Goal: Navigation & Orientation: Find specific page/section

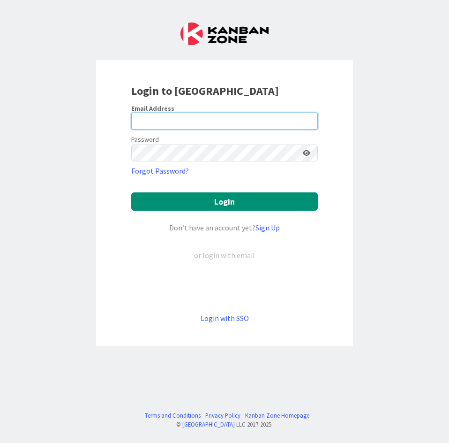
click at [183, 119] on input "email" at bounding box center [224, 121] width 187 height 17
type input "[EMAIL_ADDRESS][DOMAIN_NAME]"
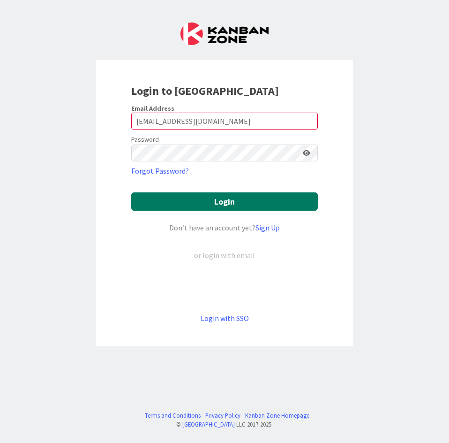
click at [223, 198] on button "Login" at bounding box center [224, 201] width 187 height 18
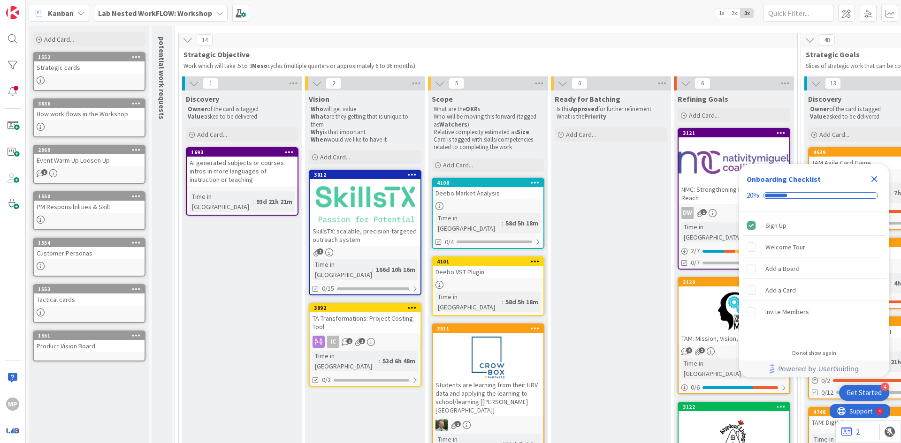
scroll to position [47, 0]
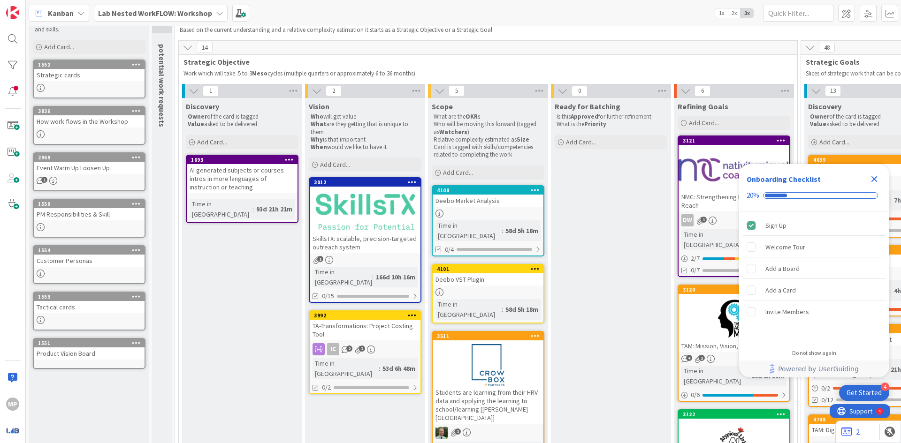
click at [206, 21] on div "Lab Nested WorkFLOW: Workshop" at bounding box center [161, 13] width 134 height 17
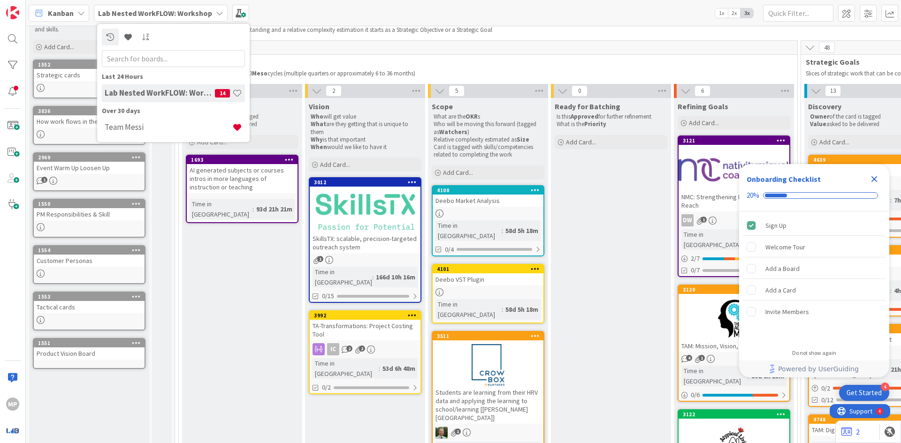
click at [449, 53] on div "14" at bounding box center [488, 48] width 618 height 14
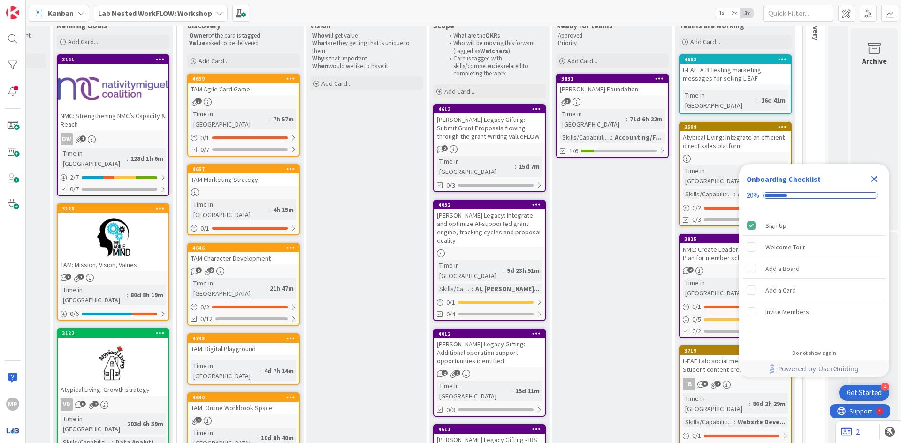
scroll to position [94, 628]
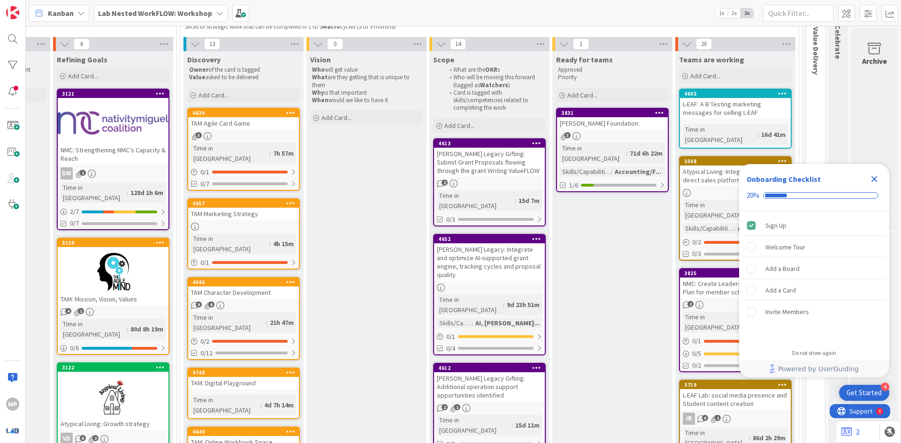
click at [159, 15] on b "Lab Nested WorkFLOW: Workshop" at bounding box center [155, 12] width 114 height 9
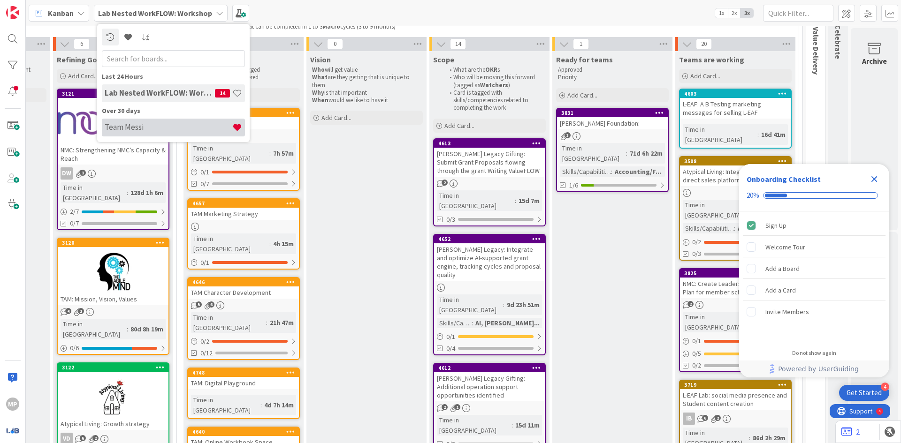
click at [127, 130] on h4 "Team Messi" at bounding box center [169, 126] width 128 height 9
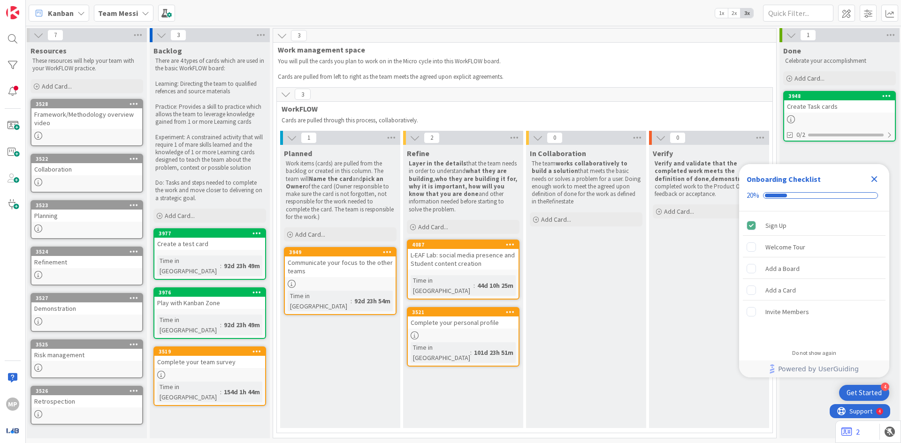
scroll to position [3, 0]
click at [449, 257] on div "L-EAF Lab: social media presence and Student content creation" at bounding box center [465, 259] width 111 height 21
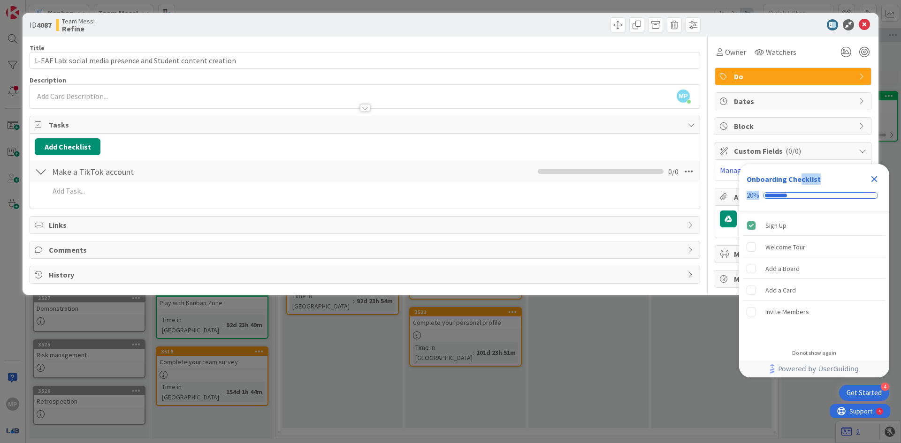
drag, startPoint x: 799, startPoint y: 170, endPoint x: 798, endPoint y: 196, distance: 25.8
click at [449, 197] on div "Onboarding Checklist 20%" at bounding box center [814, 187] width 150 height 47
click at [449, 170] on div "Onboarding Checklist 20%" at bounding box center [814, 187] width 150 height 47
drag, startPoint x: 847, startPoint y: 169, endPoint x: 847, endPoint y: 188, distance: 18.3
click at [449, 188] on div "Onboarding Checklist 20%" at bounding box center [814, 187] width 150 height 47
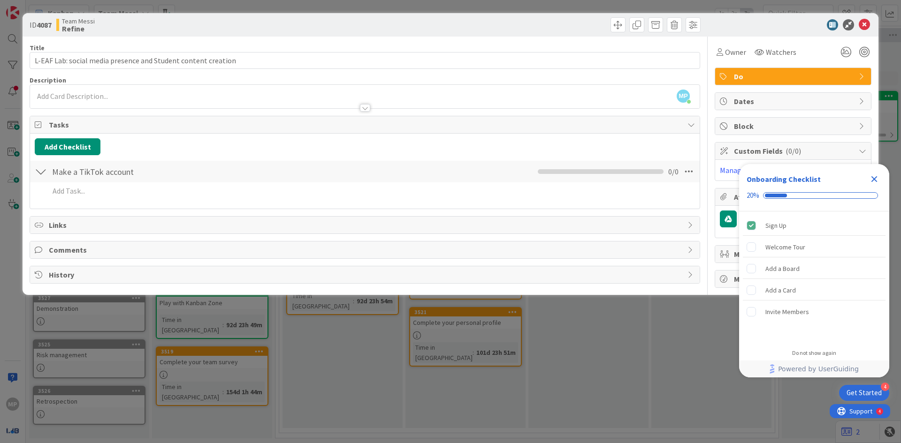
click at [449, 178] on icon "Close Checklist" at bounding box center [873, 179] width 11 height 11
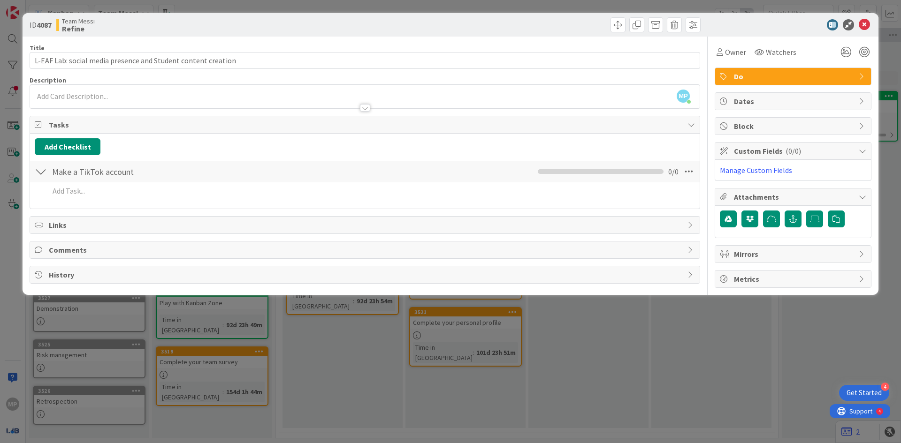
click at [449, 27] on div at bounding box center [788, 24] width 166 height 11
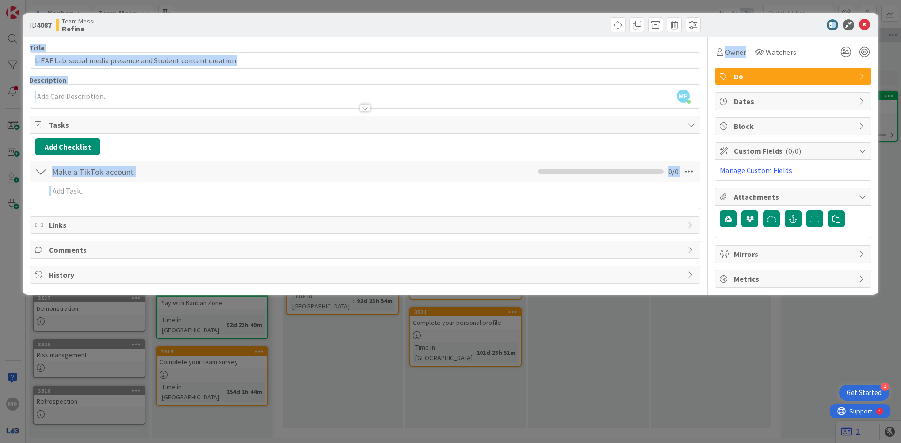
drag, startPoint x: 742, startPoint y: 27, endPoint x: 744, endPoint y: 40, distance: 13.0
click at [449, 40] on div "ID 4087 Team Messi Refine Title 61 / 128 L-EAF Lab: social media presence and S…" at bounding box center [451, 154] width 856 height 282
click at [449, 30] on div at bounding box center [788, 24] width 166 height 11
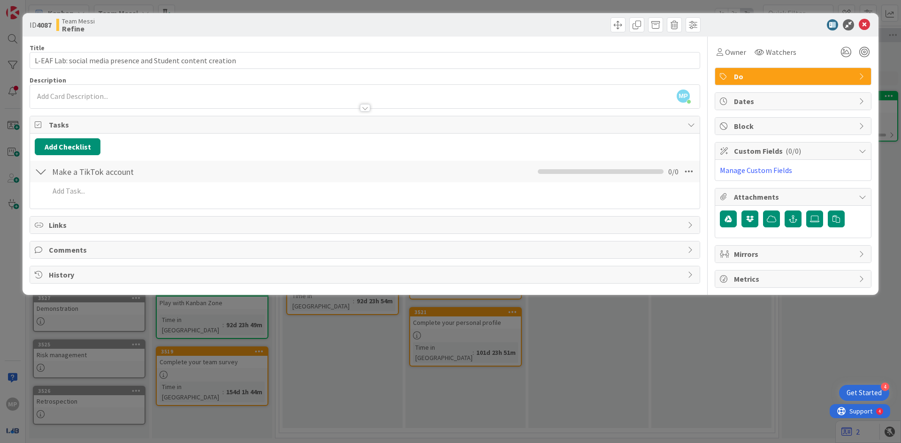
drag, startPoint x: 408, startPoint y: 31, endPoint x: 410, endPoint y: 55, distance: 24.0
click at [410, 55] on div "ID 4087 Team Messi Refine Title 61 / 128 L-EAF Lab: social media presence and S…" at bounding box center [451, 154] width 856 height 282
click at [449, 27] on icon at bounding box center [863, 24] width 11 height 11
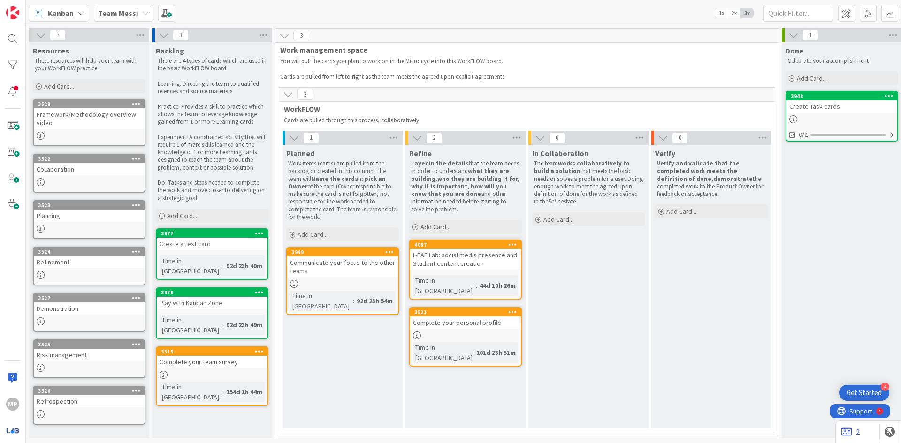
click at [449, 253] on div "L-EAF Lab: social media presence and Student content creation" at bounding box center [465, 259] width 111 height 21
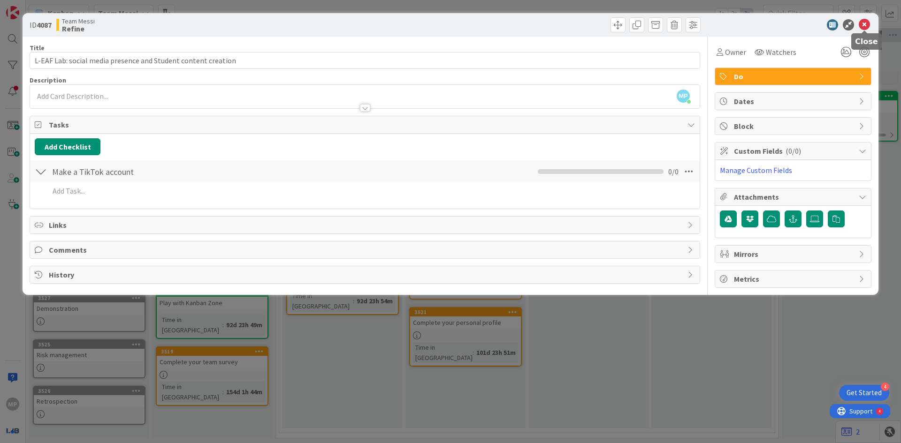
drag, startPoint x: 864, startPoint y: 26, endPoint x: 847, endPoint y: 46, distance: 27.0
click at [449, 26] on icon at bounding box center [863, 24] width 11 height 11
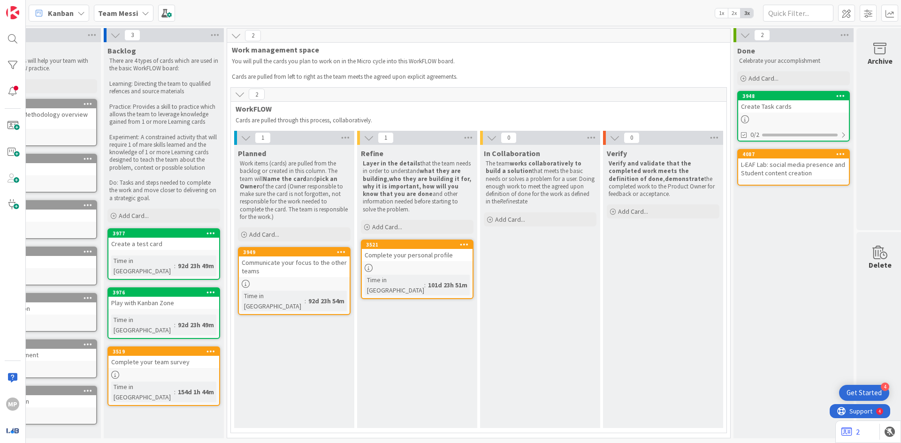
scroll to position [3, 0]
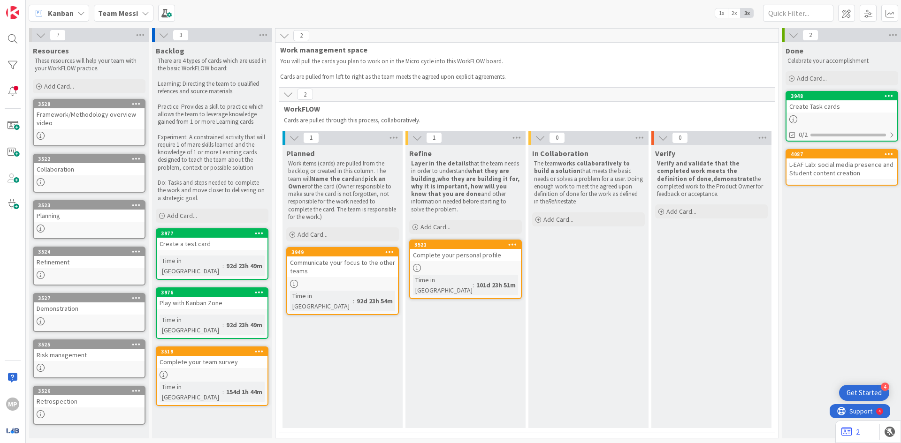
click at [109, 13] on b "Team Messi" at bounding box center [118, 12] width 40 height 9
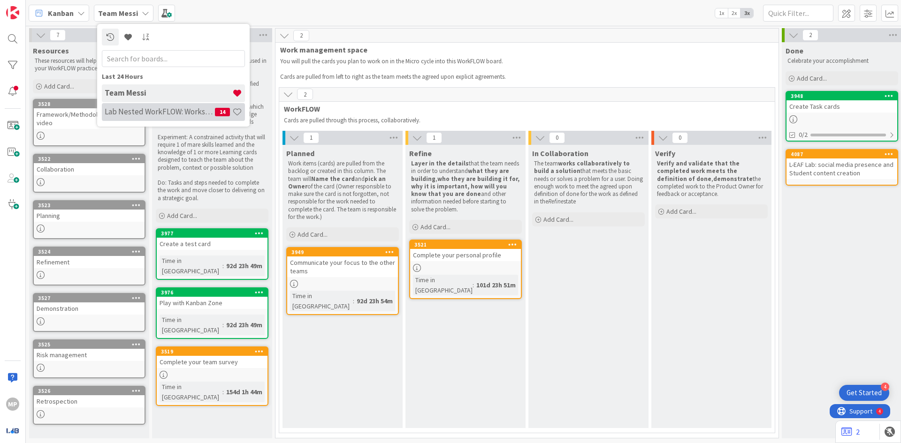
click at [164, 109] on h4 "Lab Nested WorkFLOW: Workshop" at bounding box center [160, 111] width 110 height 9
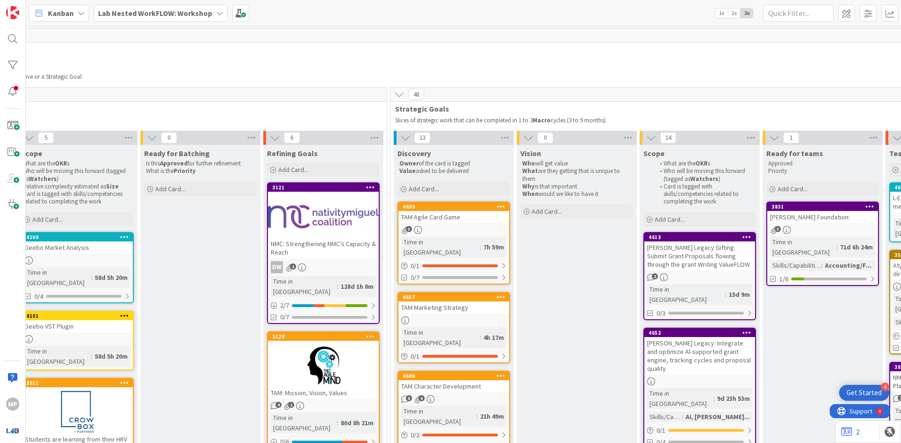
scroll to position [0, 628]
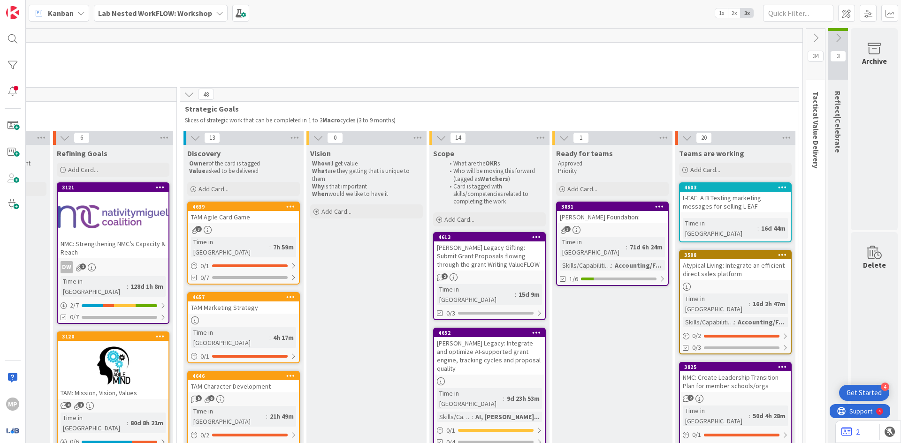
click at [449, 38] on icon at bounding box center [815, 38] width 10 height 10
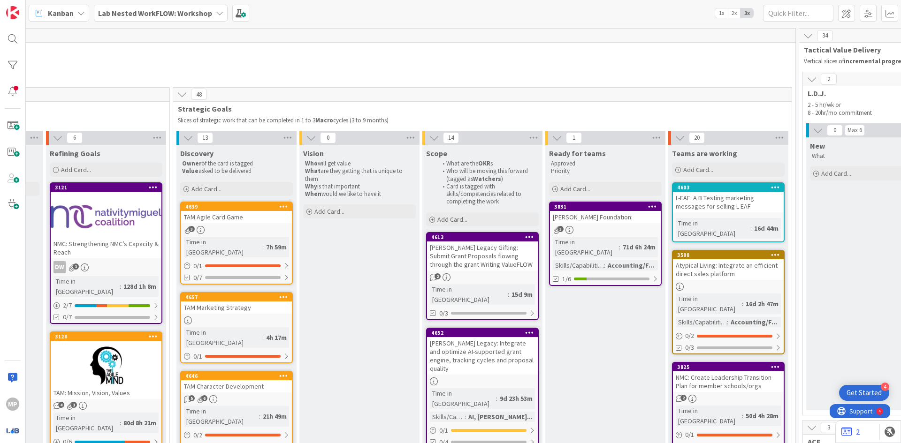
click at [449, 126] on icon at bounding box center [817, 130] width 10 height 10
click at [449, 81] on icon at bounding box center [811, 79] width 10 height 10
click at [449, 117] on icon at bounding box center [811, 112] width 10 height 10
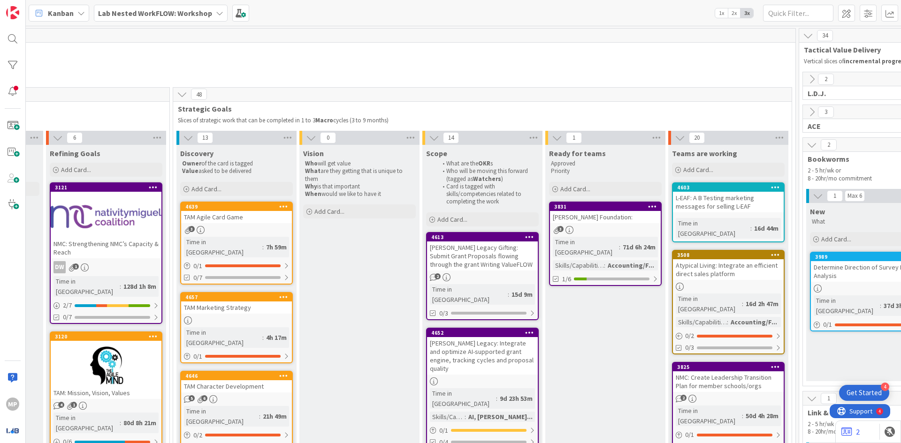
click at [449, 144] on icon at bounding box center [811, 145] width 10 height 10
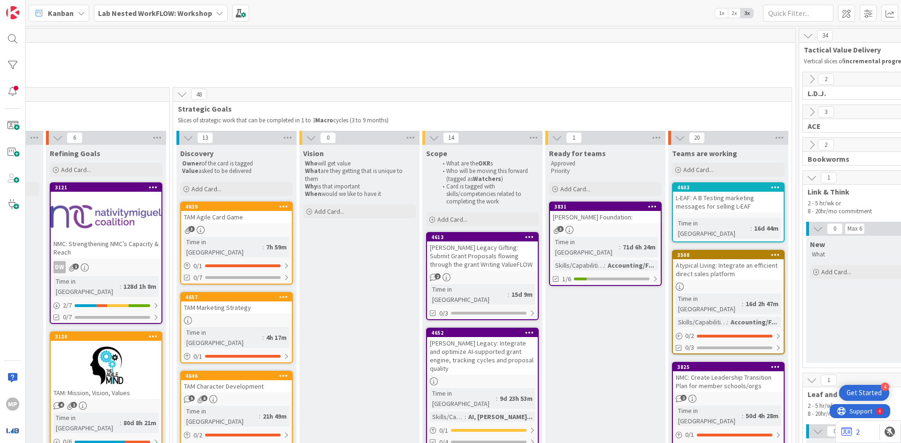
click at [449, 178] on icon at bounding box center [811, 178] width 10 height 10
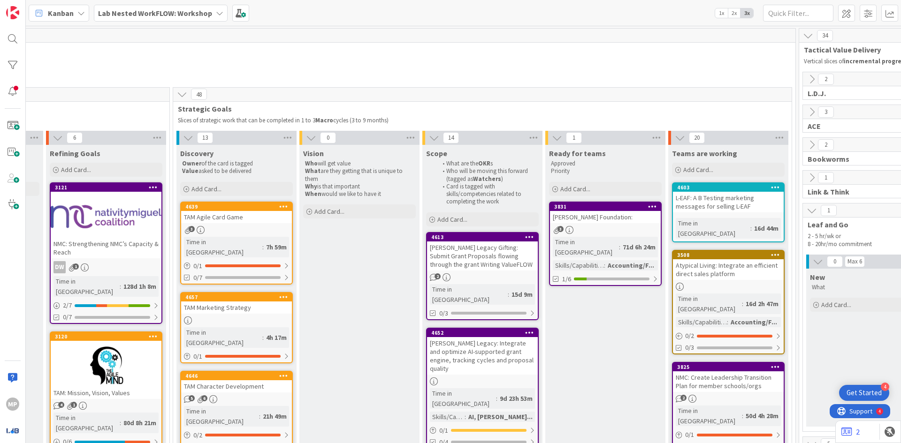
click at [449, 215] on icon at bounding box center [811, 210] width 10 height 10
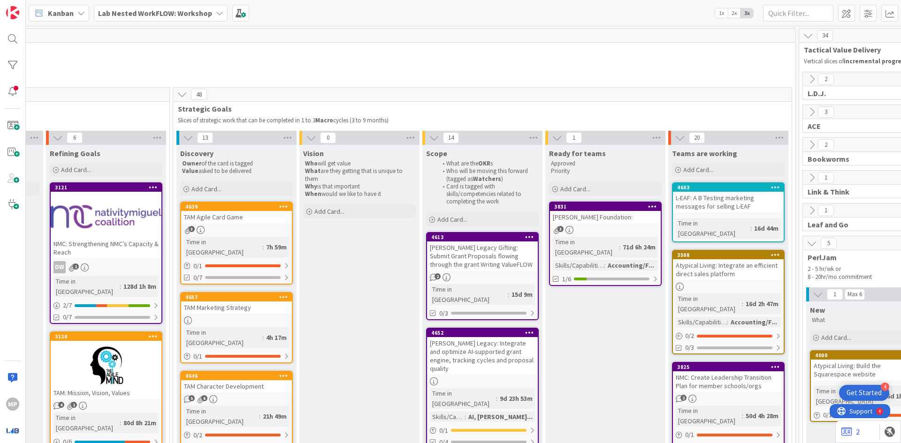
click at [449, 242] on icon at bounding box center [811, 243] width 10 height 10
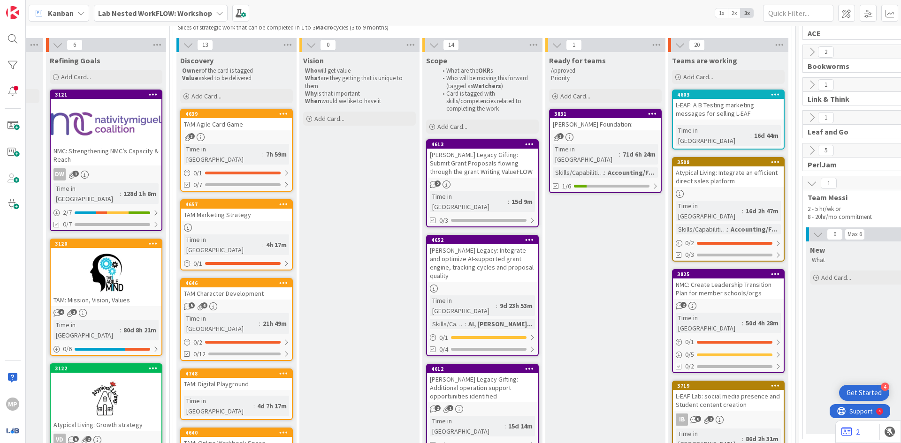
scroll to position [94, 628]
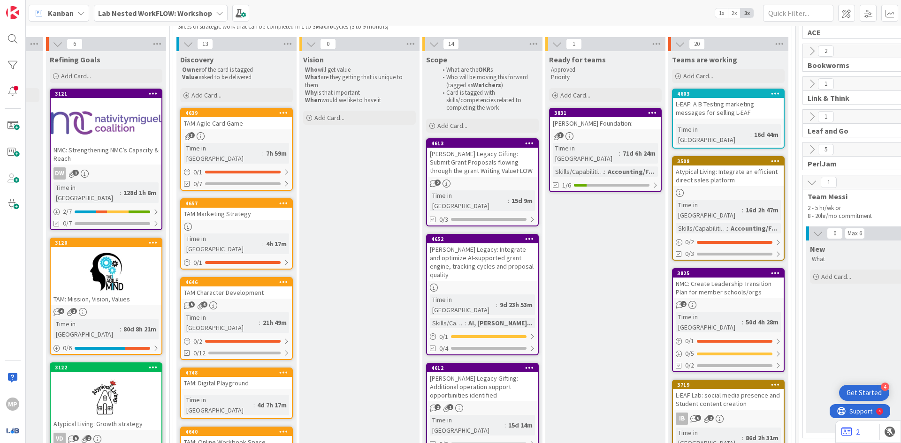
click at [449, 180] on icon at bounding box center [811, 182] width 10 height 10
click at [449, 183] on icon at bounding box center [811, 182] width 10 height 10
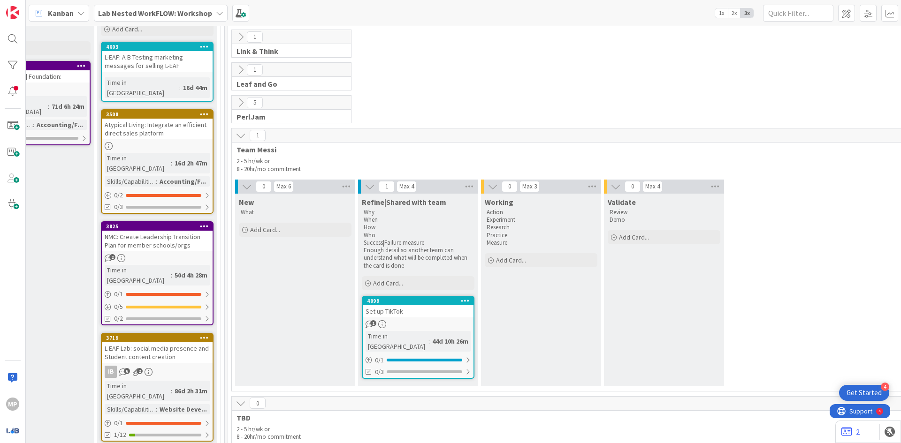
scroll to position [141, 1250]
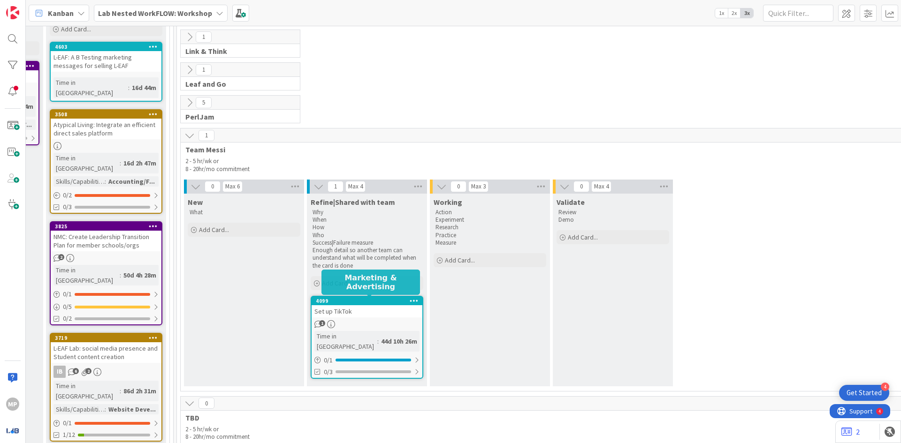
click at [354, 301] on div "4099" at bounding box center [369, 301] width 106 height 7
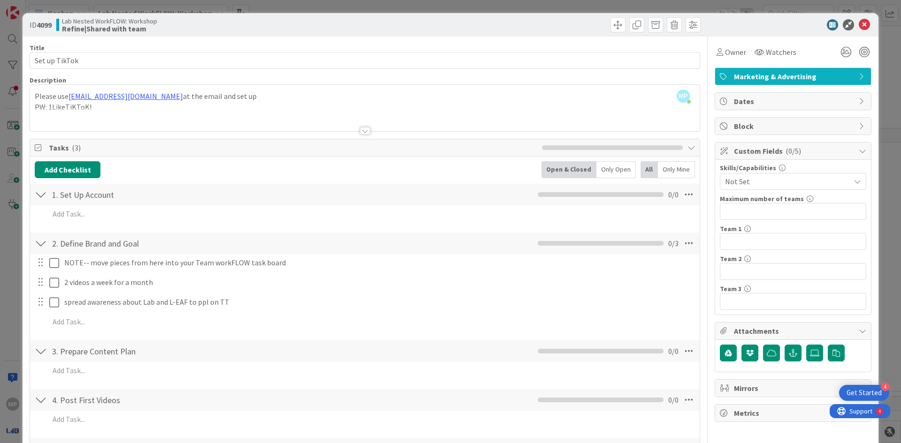
click at [41, 195] on div at bounding box center [41, 194] width 12 height 17
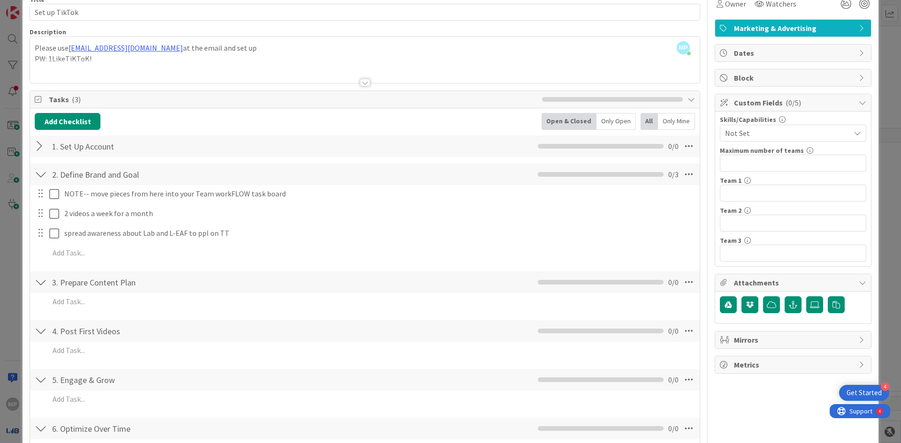
scroll to position [25, 0]
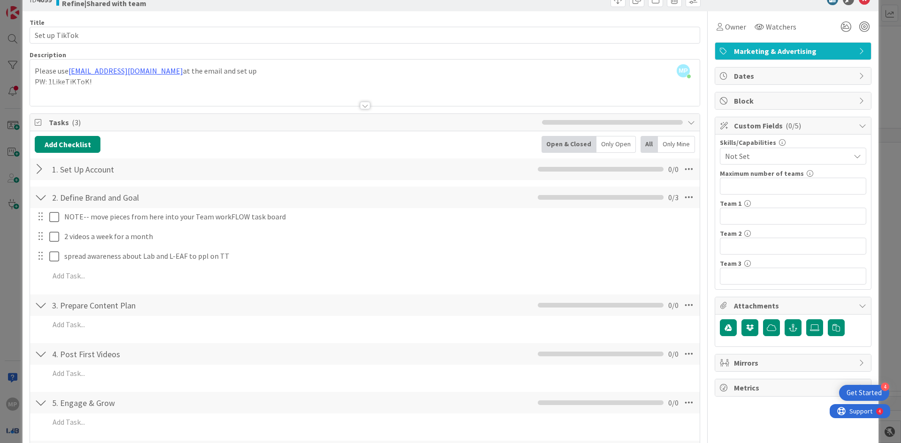
click at [167, 151] on div "Add Checklist Open & Closed Only Open All Only Mine" at bounding box center [365, 144] width 660 height 17
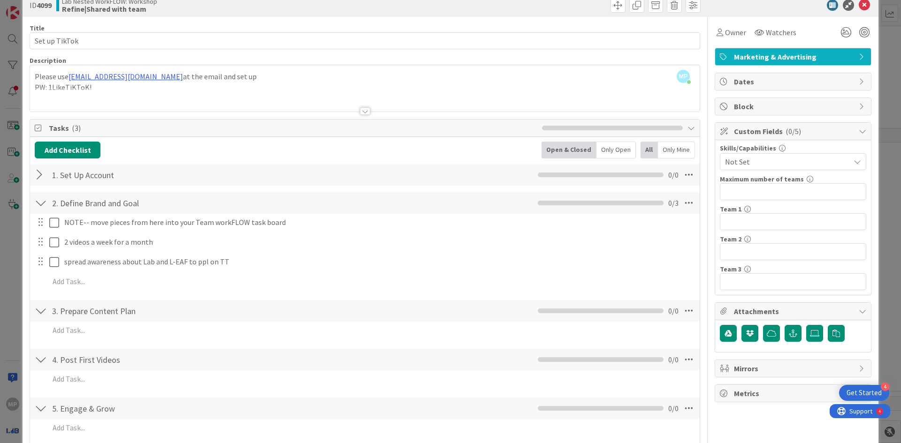
scroll to position [0, 0]
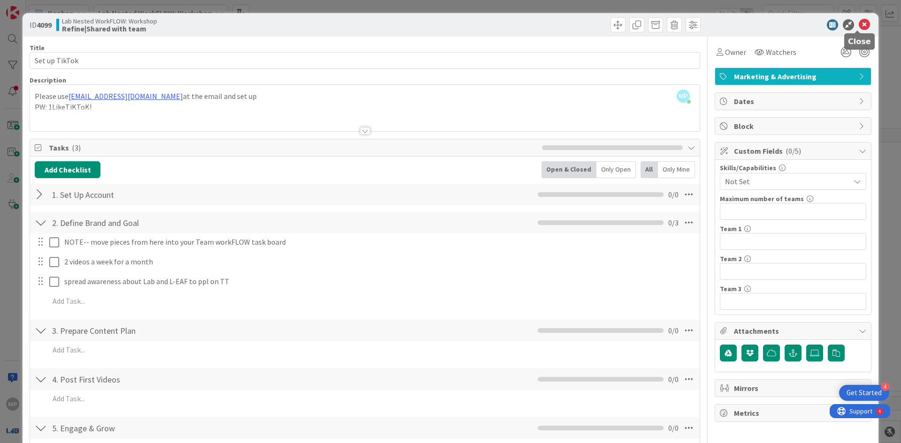
click at [449, 24] on icon at bounding box center [863, 24] width 11 height 11
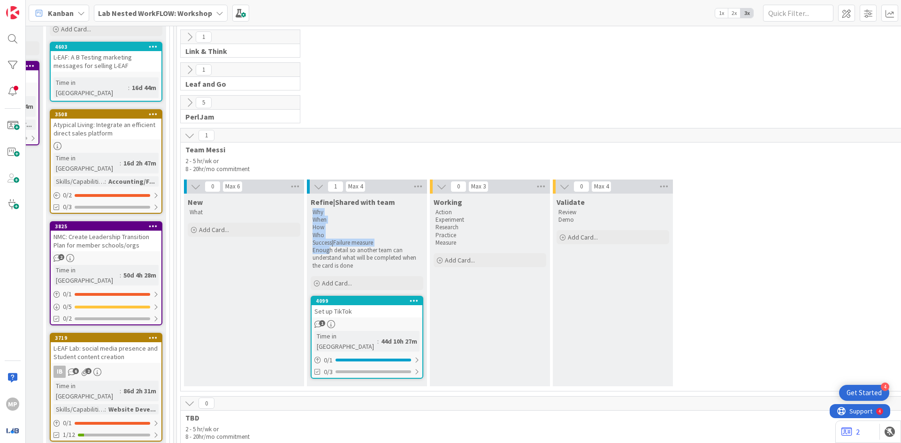
drag, startPoint x: 313, startPoint y: 212, endPoint x: 329, endPoint y: 246, distance: 37.1
click at [329, 246] on div "Why When How Who Success|Failure measure Enough detail so another team can unde…" at bounding box center [367, 239] width 113 height 65
click at [349, 256] on p "Enough detail so another team can understand what will be completed when the ca…" at bounding box center [366, 258] width 109 height 23
click at [157, 12] on b "Lab Nested WorkFLOW: Workshop" at bounding box center [155, 12] width 114 height 9
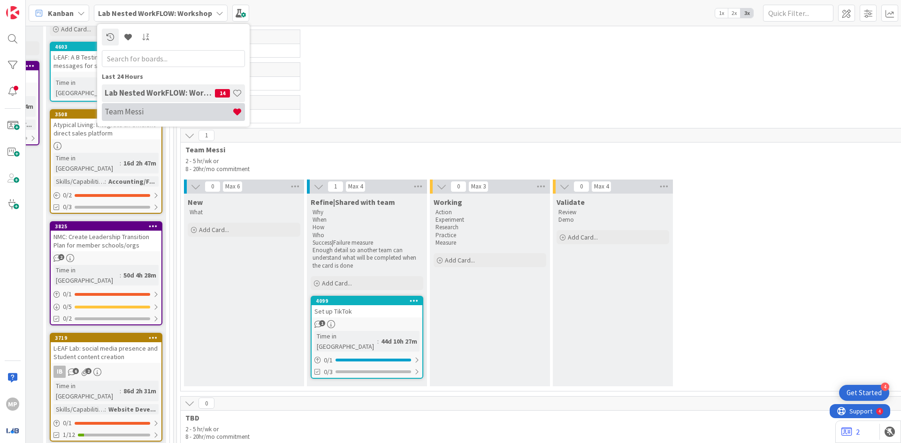
click at [173, 107] on h4 "Team Messi" at bounding box center [169, 111] width 128 height 9
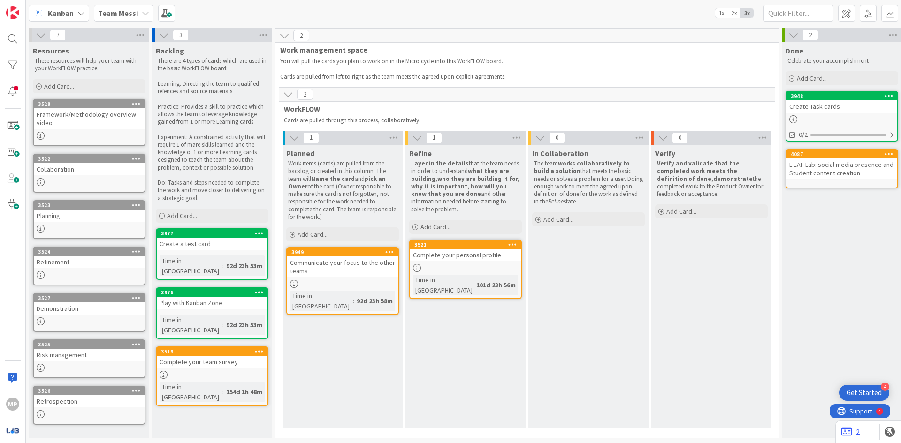
click at [449, 31] on div "2" at bounding box center [526, 36] width 503 height 14
click at [142, 11] on icon at bounding box center [146, 13] width 8 height 8
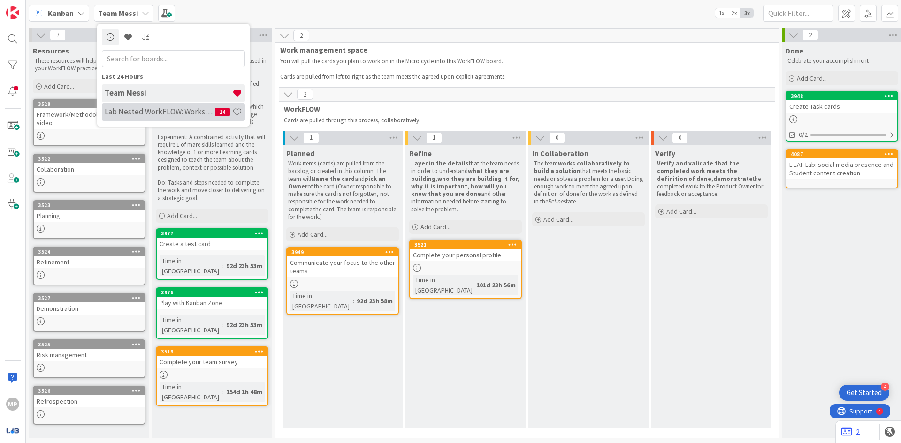
click at [170, 116] on h4 "Lab Nested WorkFLOW: Workshop" at bounding box center [160, 111] width 110 height 9
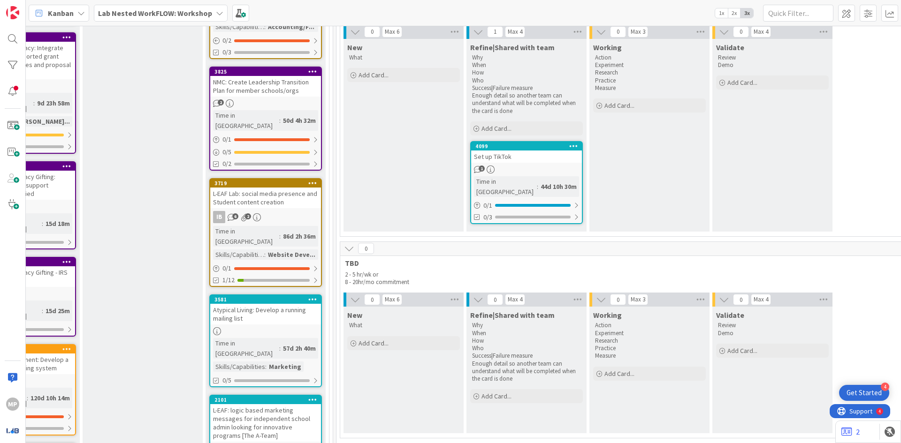
scroll to position [281, 1090]
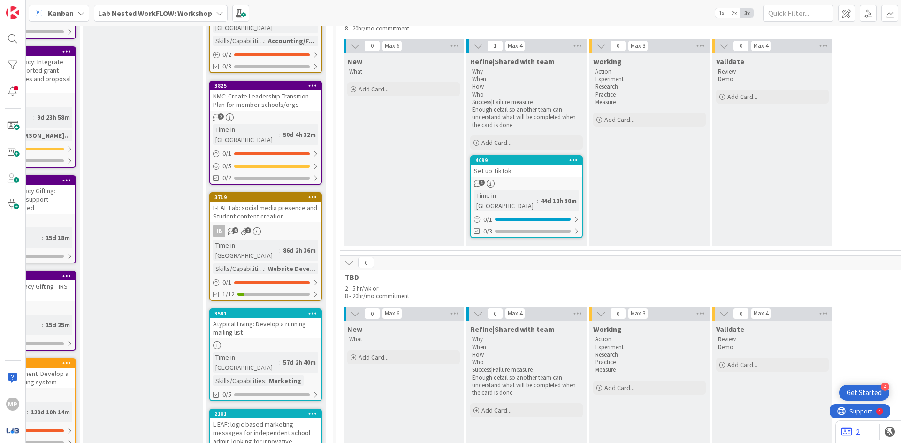
click at [279, 202] on div "L-EAF Lab: social media presence and Student content creation" at bounding box center [265, 212] width 111 height 21
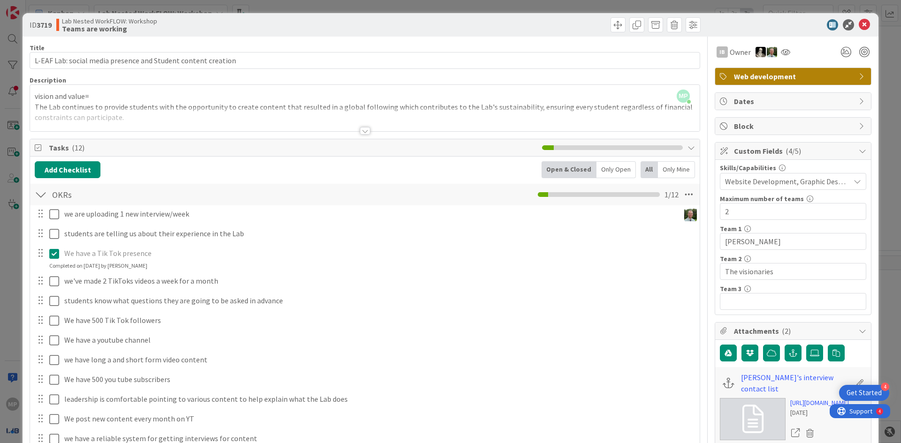
scroll to position [47, 0]
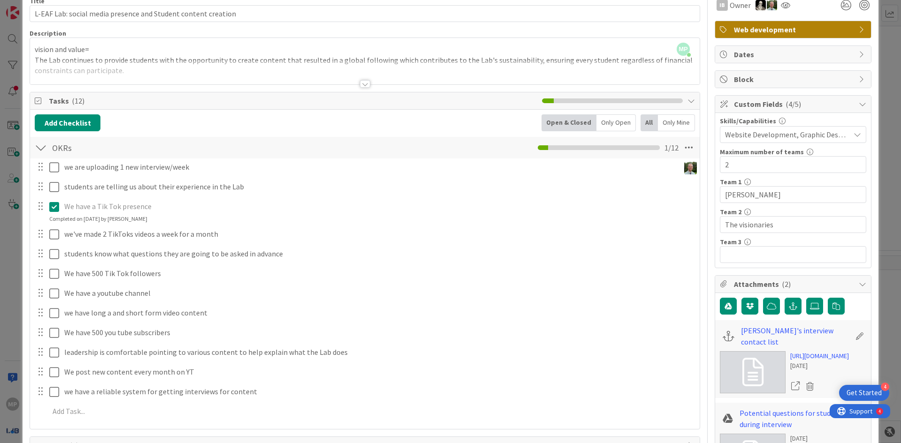
click at [360, 80] on div at bounding box center [365, 84] width 10 height 8
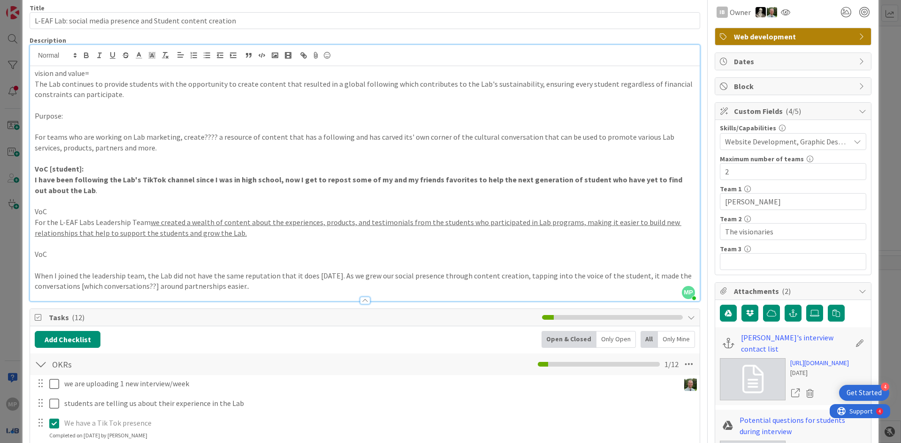
scroll to position [56, 0]
